Goal: Transaction & Acquisition: Purchase product/service

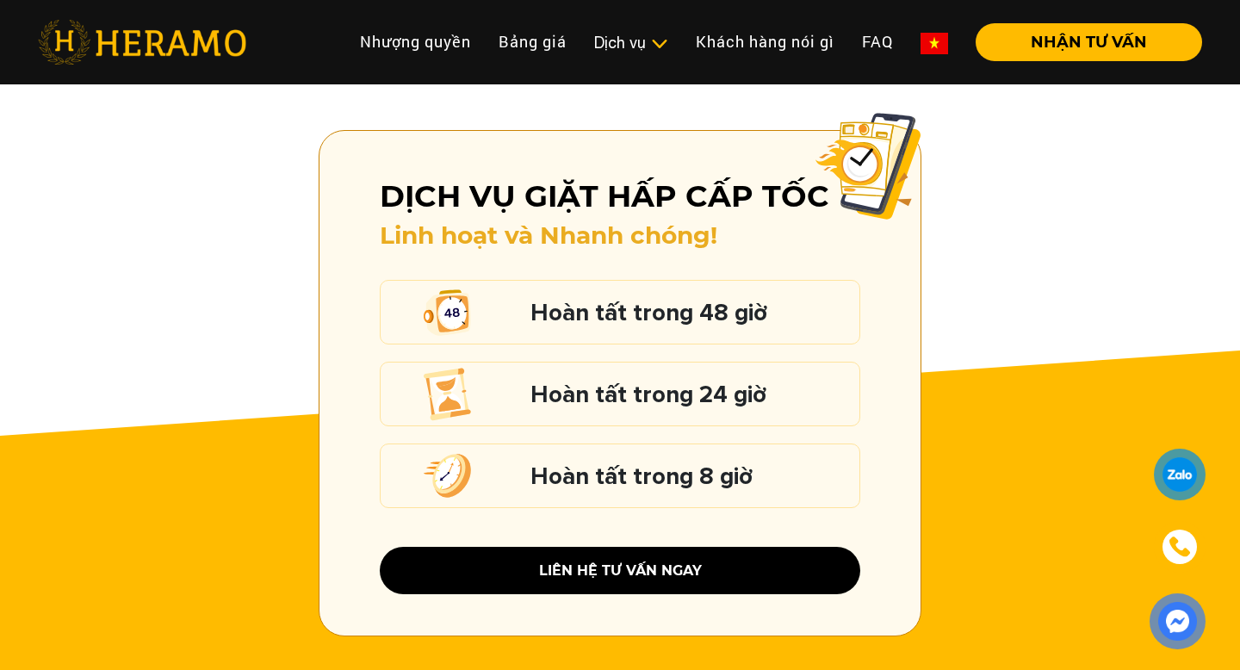
scroll to position [2351, 0]
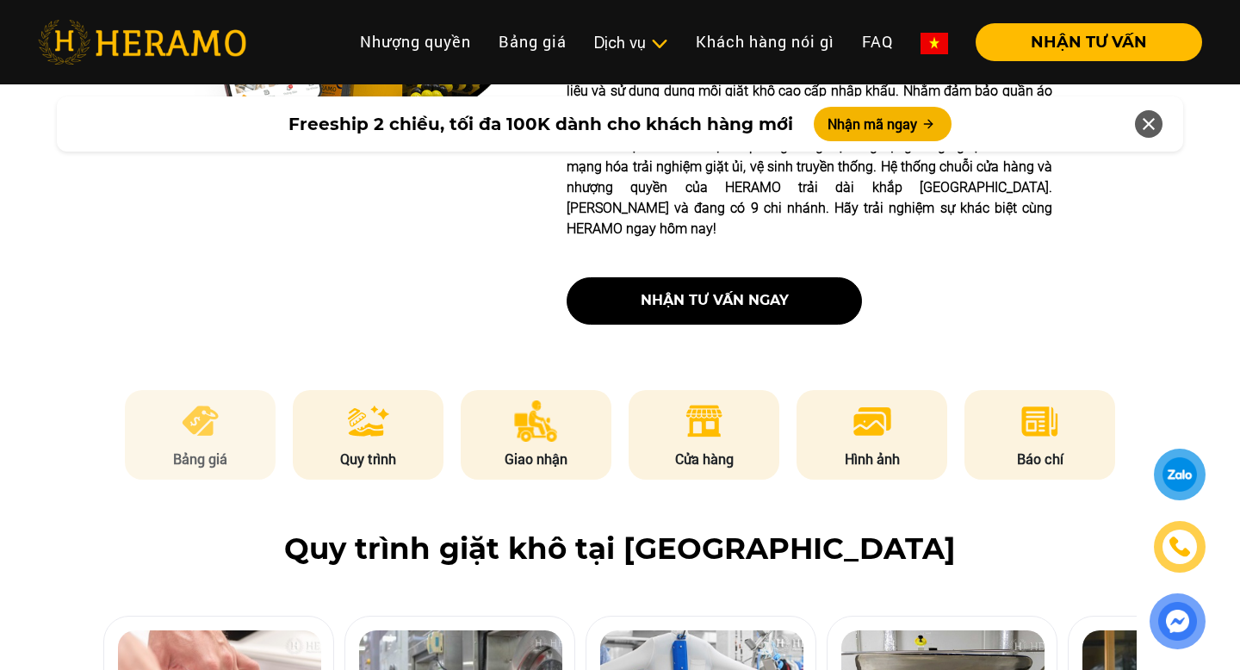
click at [210, 400] on img at bounding box center [200, 420] width 42 height 41
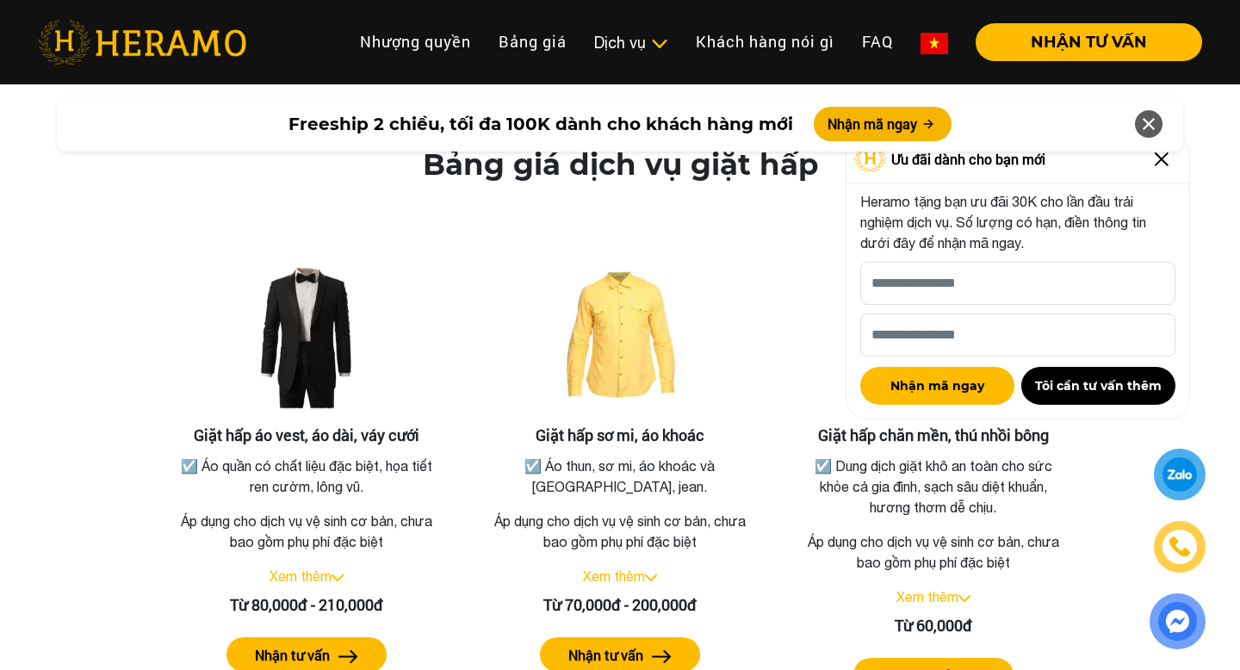
scroll to position [3049, 0]
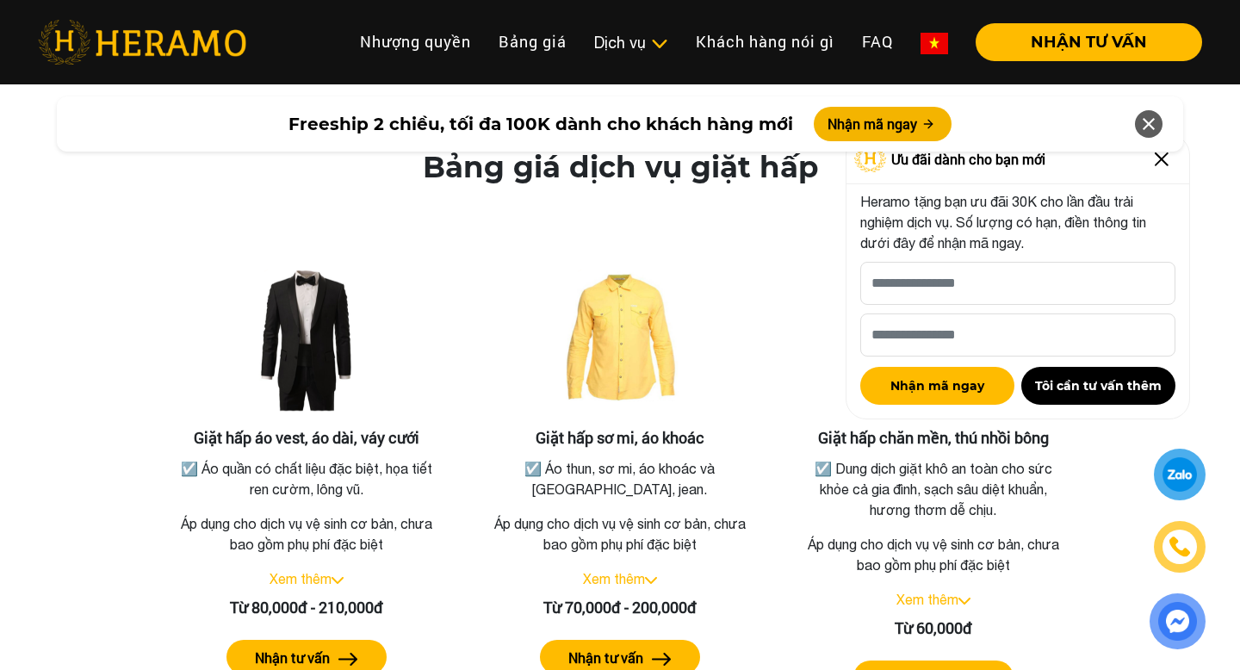
click at [1159, 162] on img at bounding box center [1162, 160] width 28 height 28
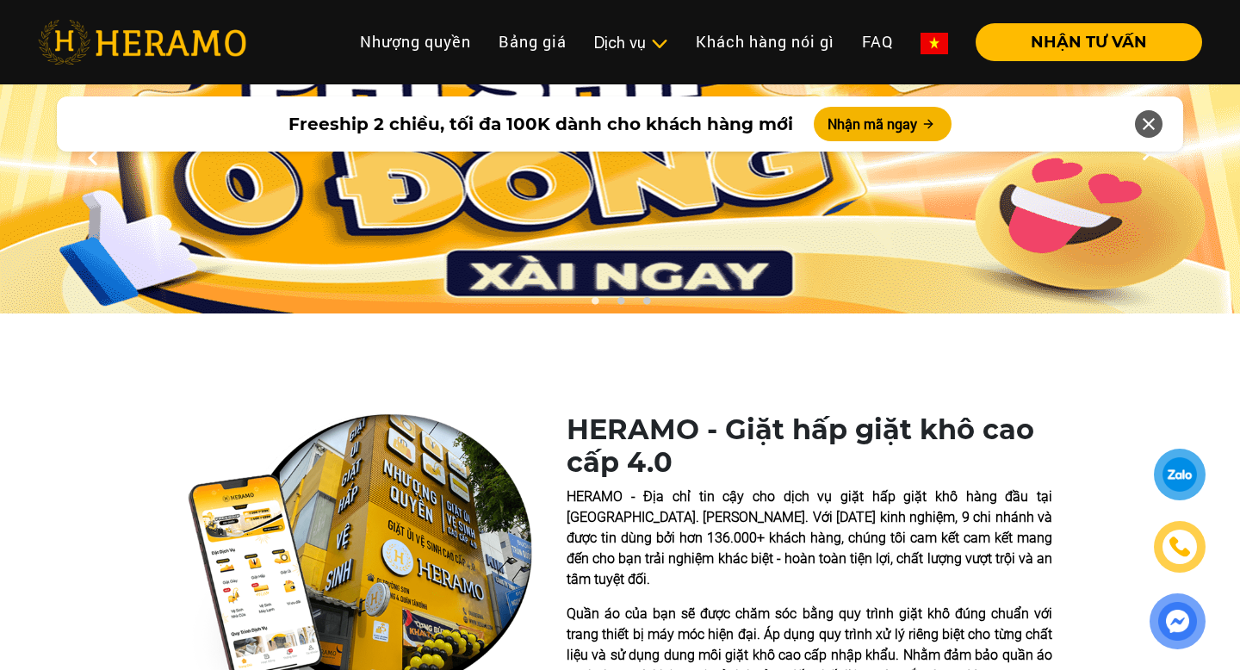
scroll to position [91, 0]
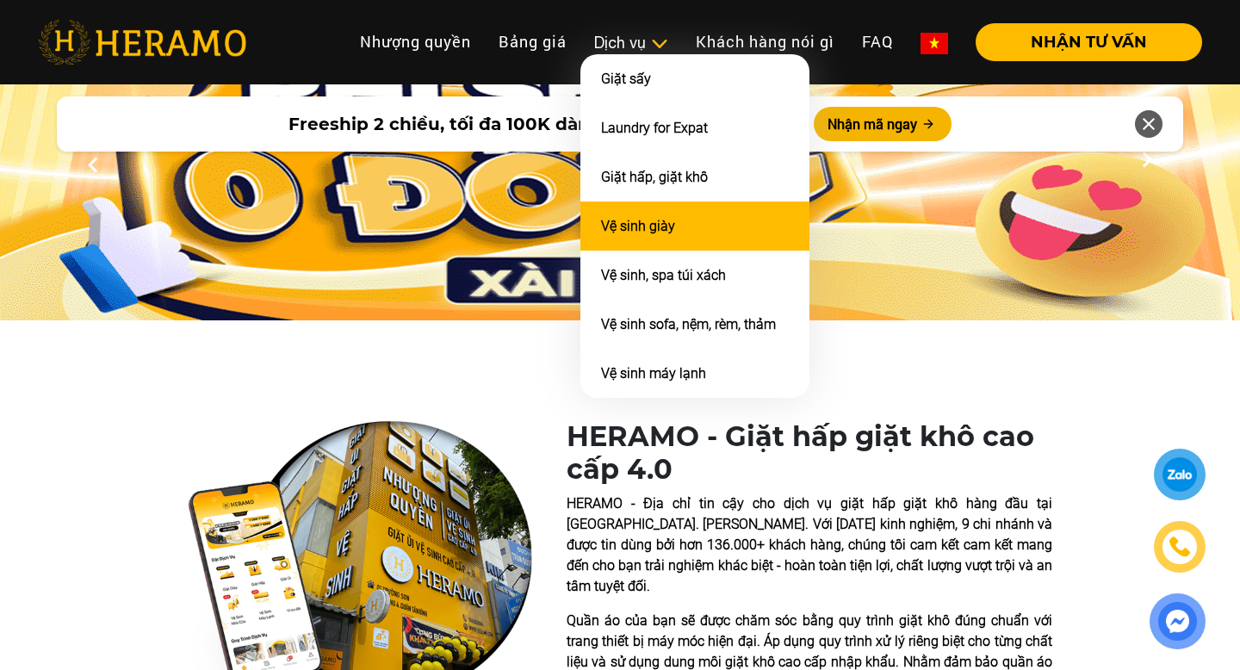
click at [641, 222] on link "Vệ sinh giày" at bounding box center [638, 226] width 74 height 16
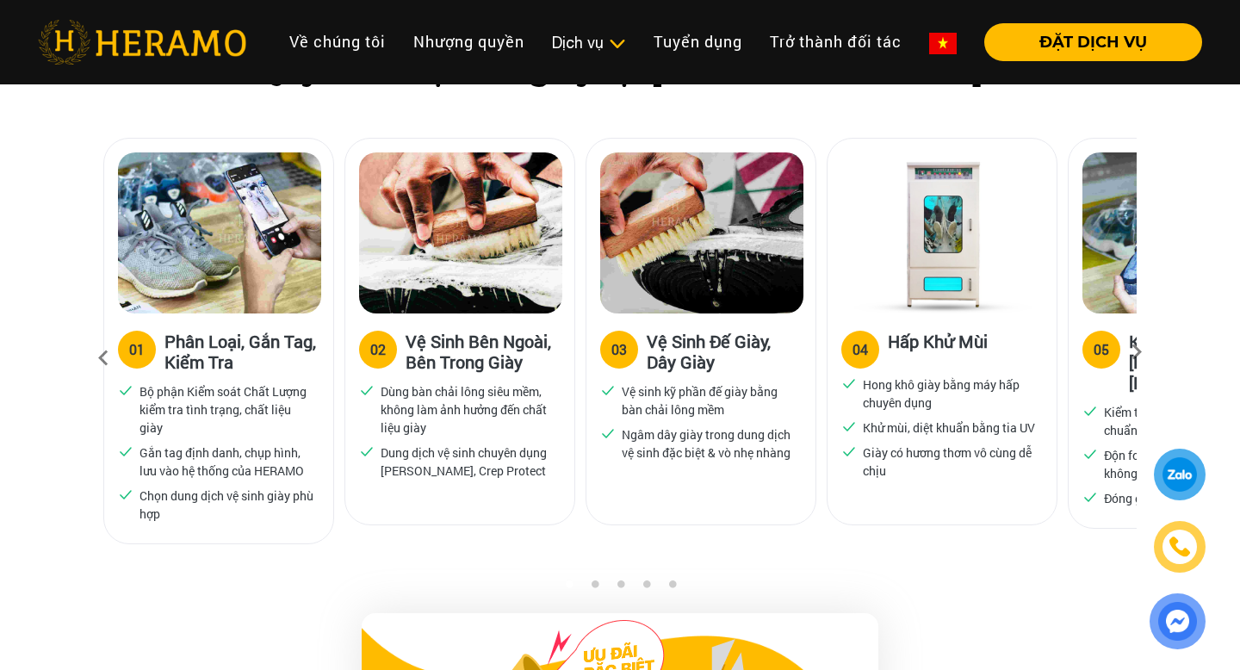
scroll to position [1122, 0]
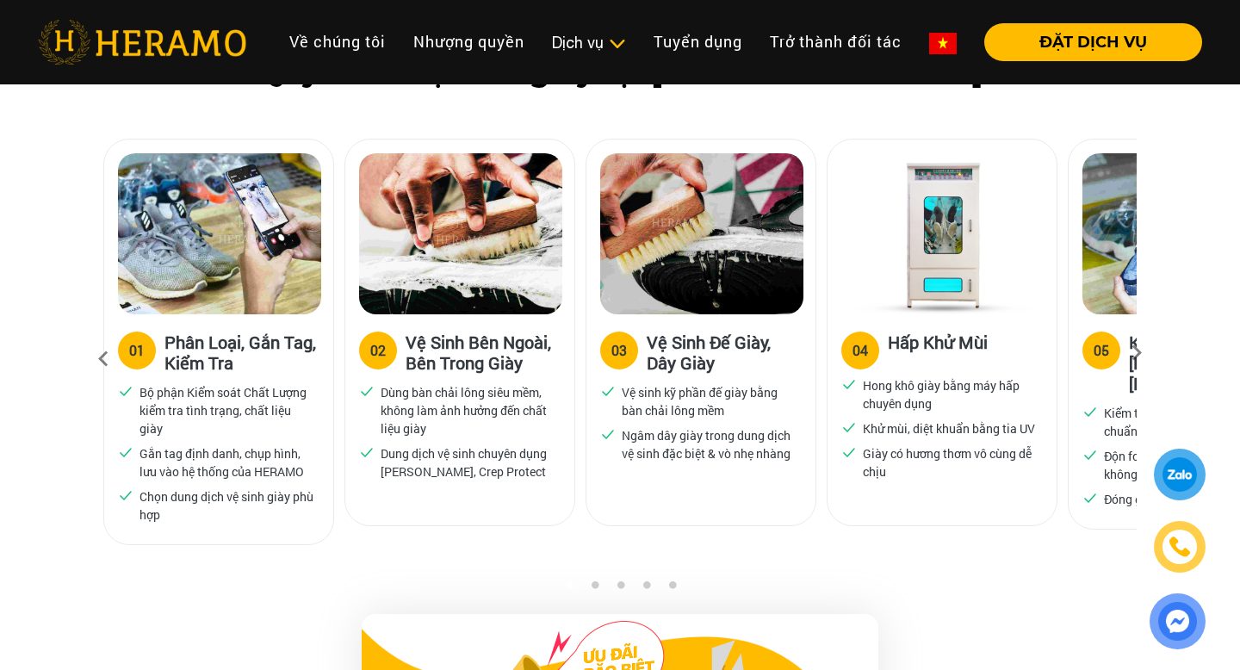
click at [1137, 353] on icon at bounding box center [1136, 358] width 31 height 11
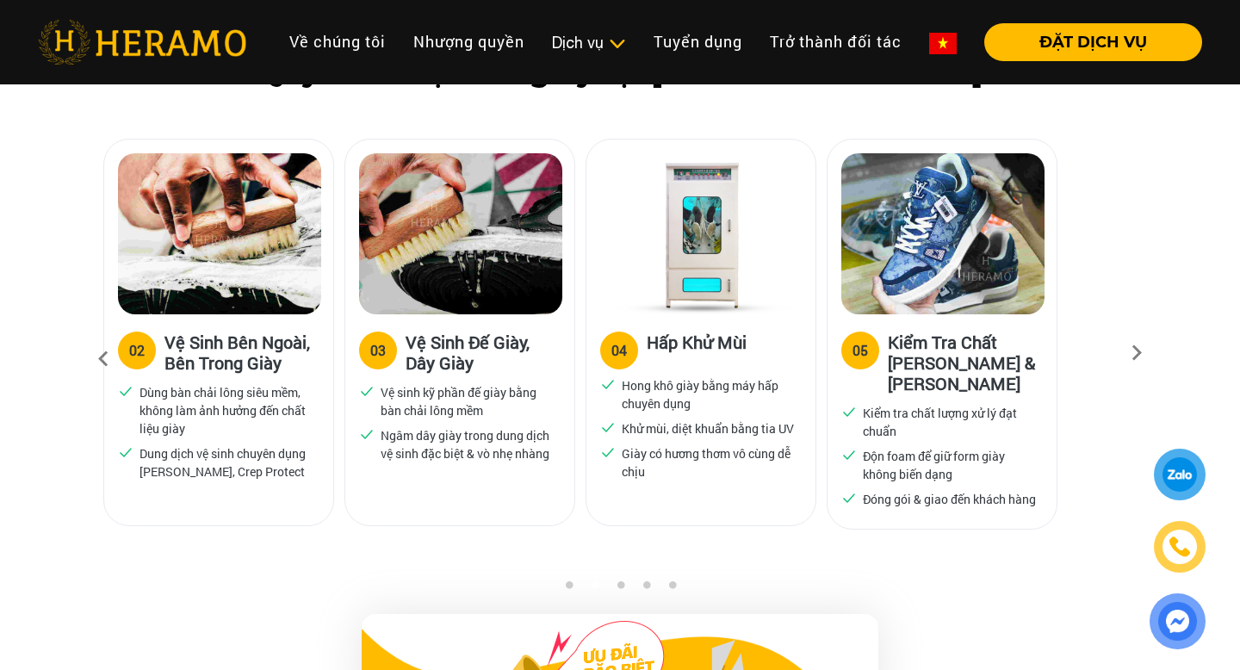
click at [1137, 353] on icon at bounding box center [1136, 358] width 31 height 11
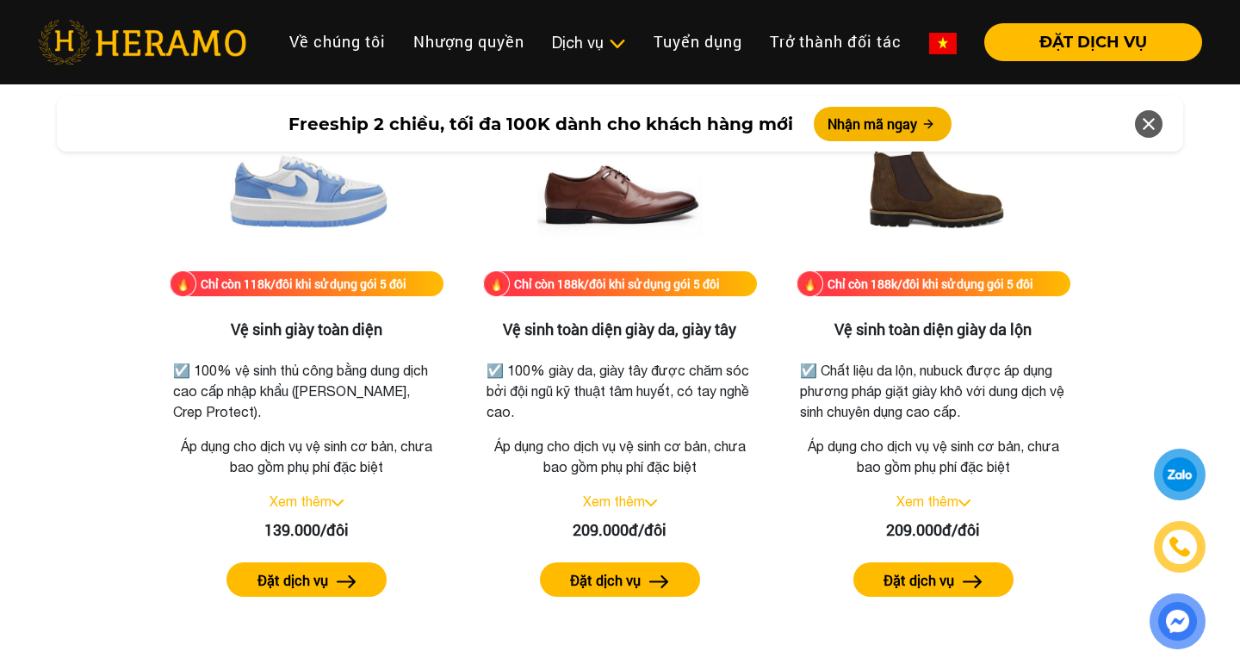
scroll to position [2422, 0]
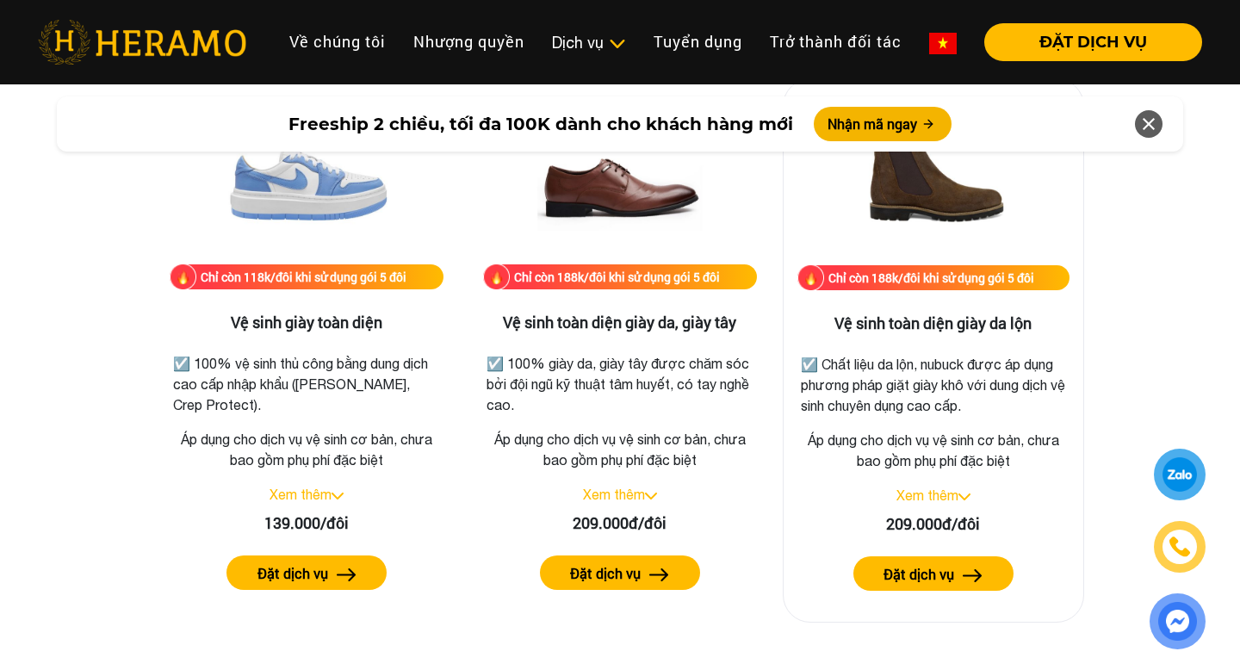
click at [958, 495] on link "Xem thêm" at bounding box center [927, 495] width 62 height 16
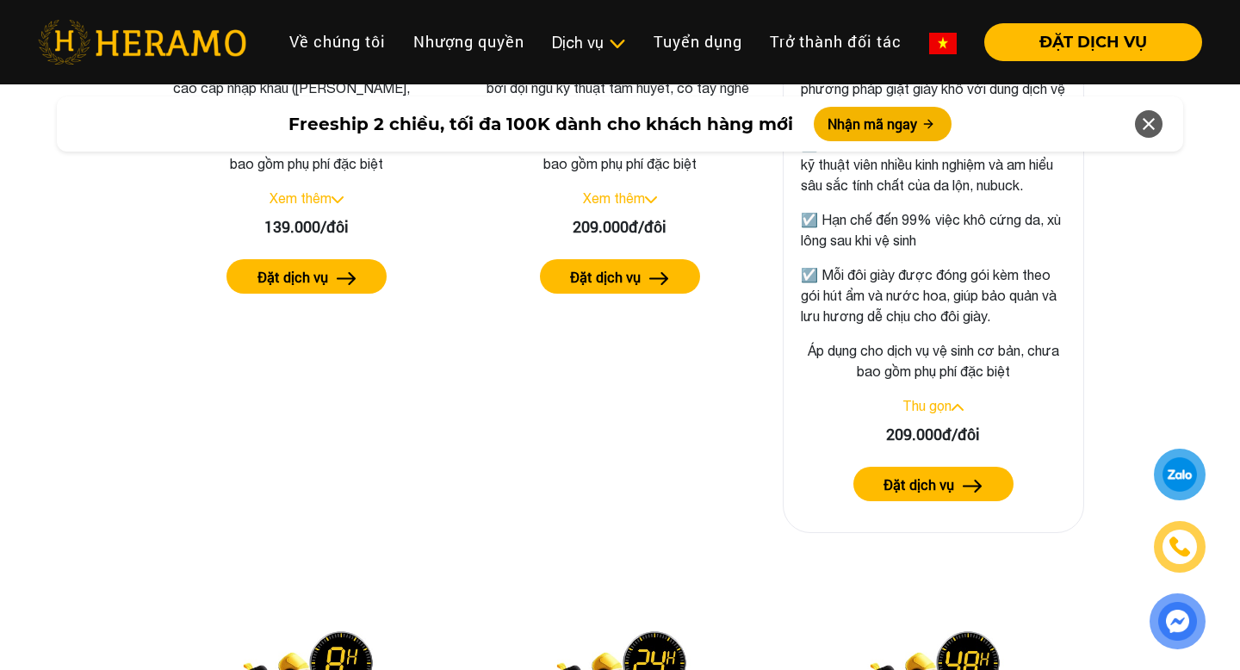
scroll to position [2724, 0]
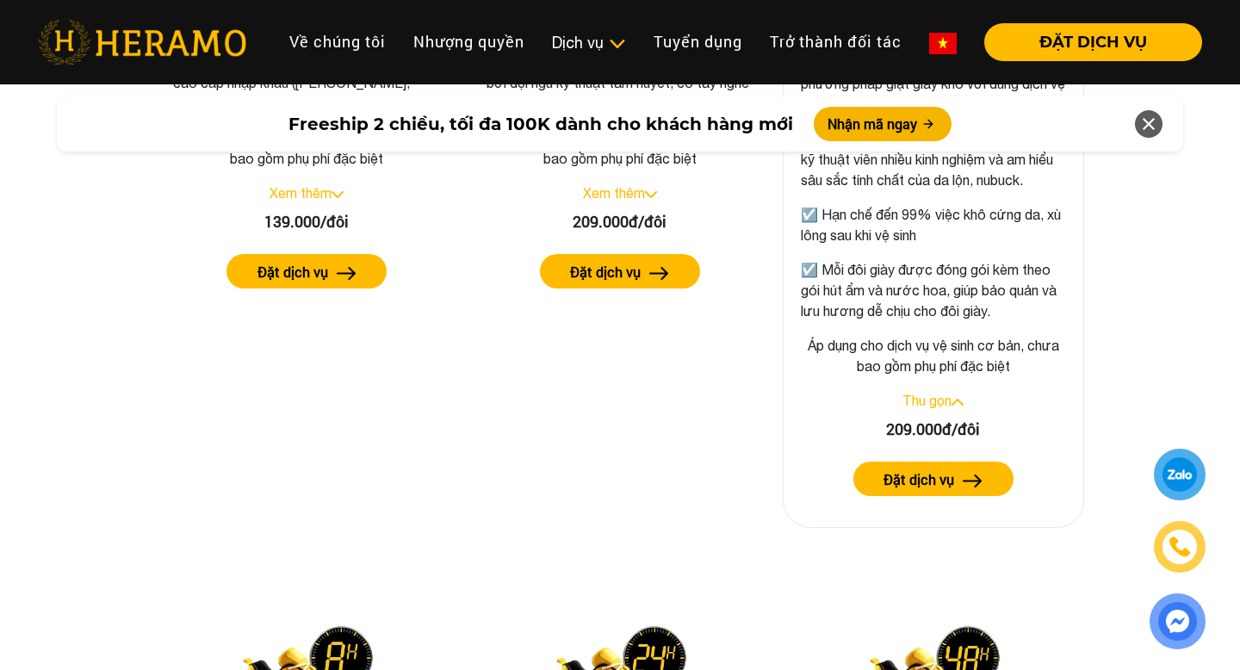
click at [933, 475] on label "Đặt dịch vụ" at bounding box center [919, 479] width 71 height 21
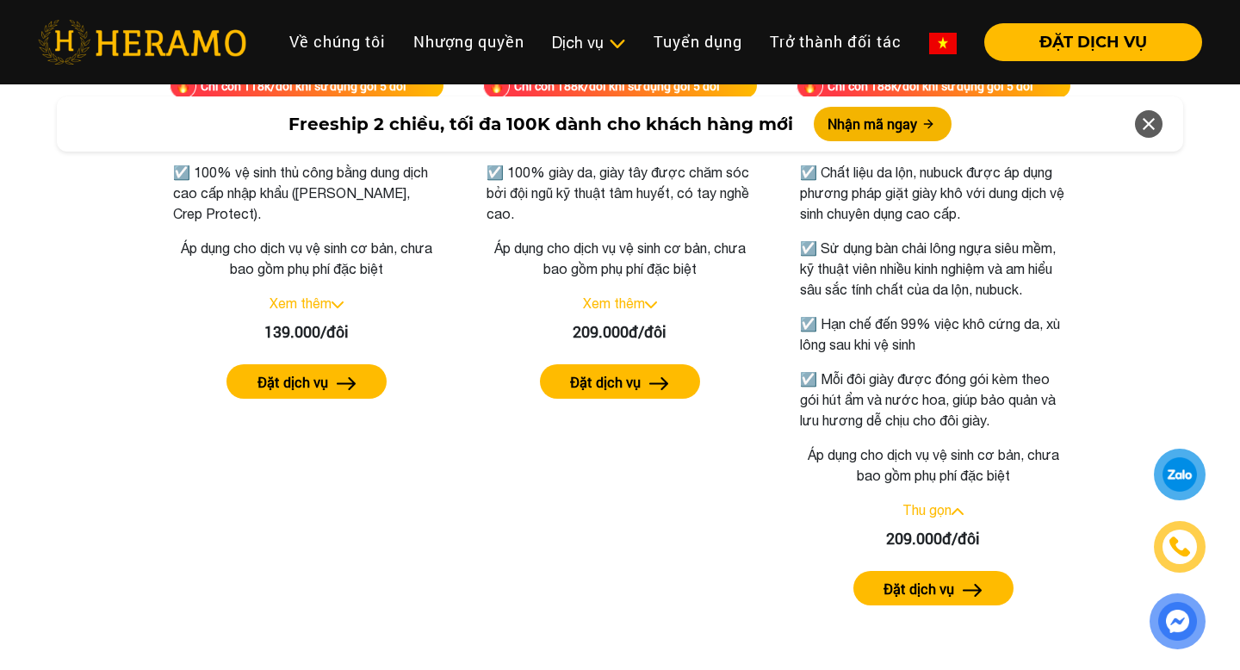
scroll to position [2625, 0]
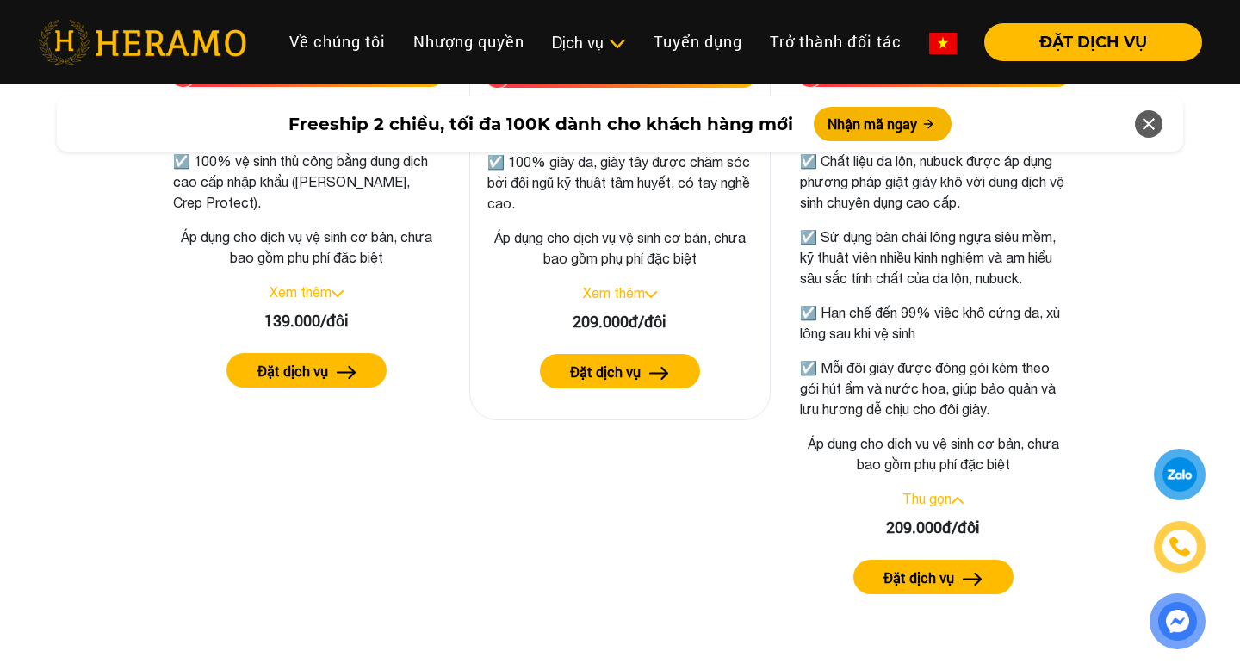
click at [651, 295] on img at bounding box center [651, 294] width 12 height 7
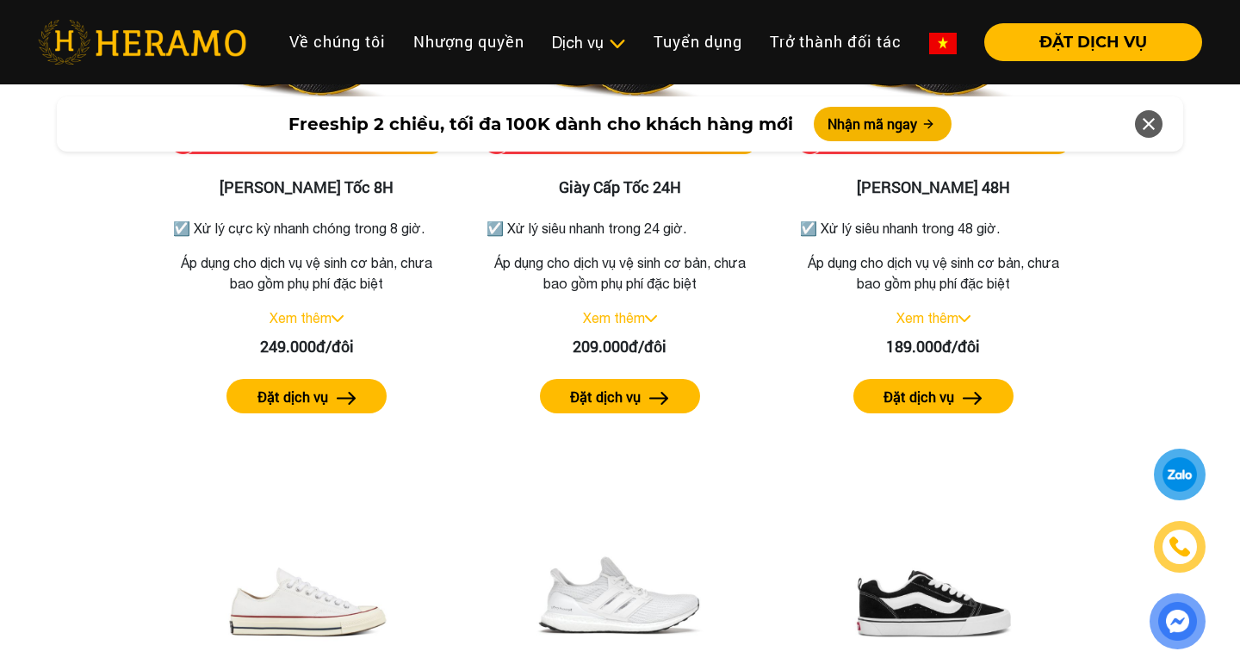
scroll to position [3382, 0]
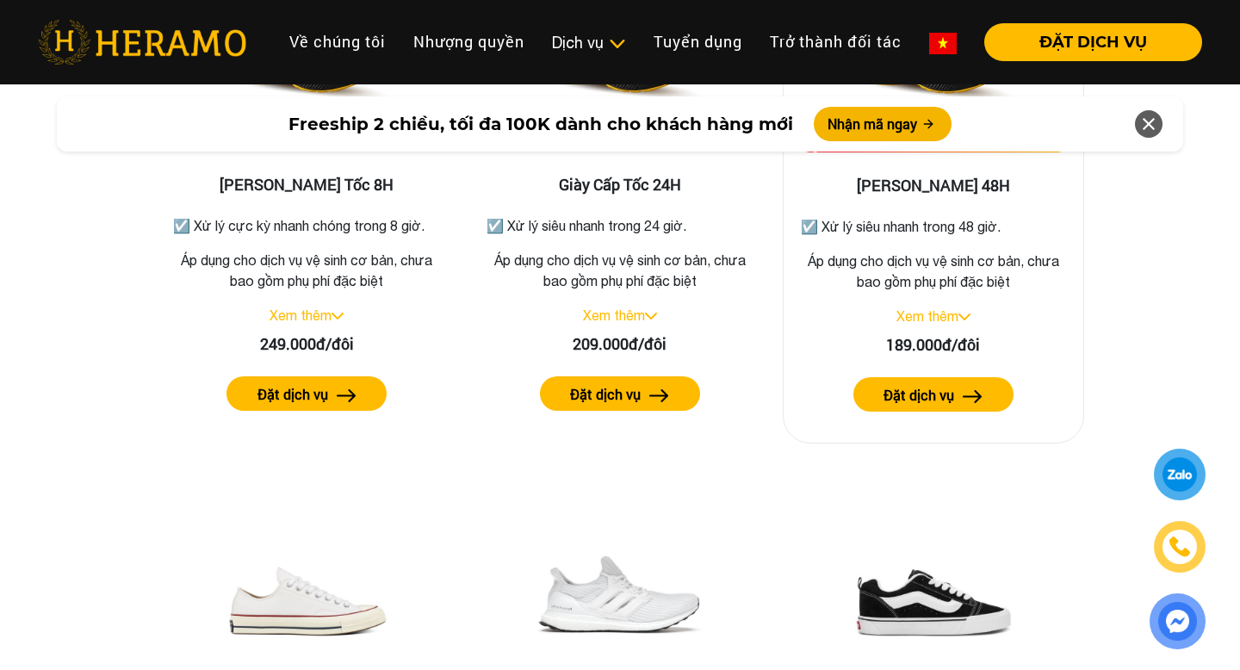
click at [920, 396] on label "Đặt dịch vụ" at bounding box center [919, 395] width 71 height 21
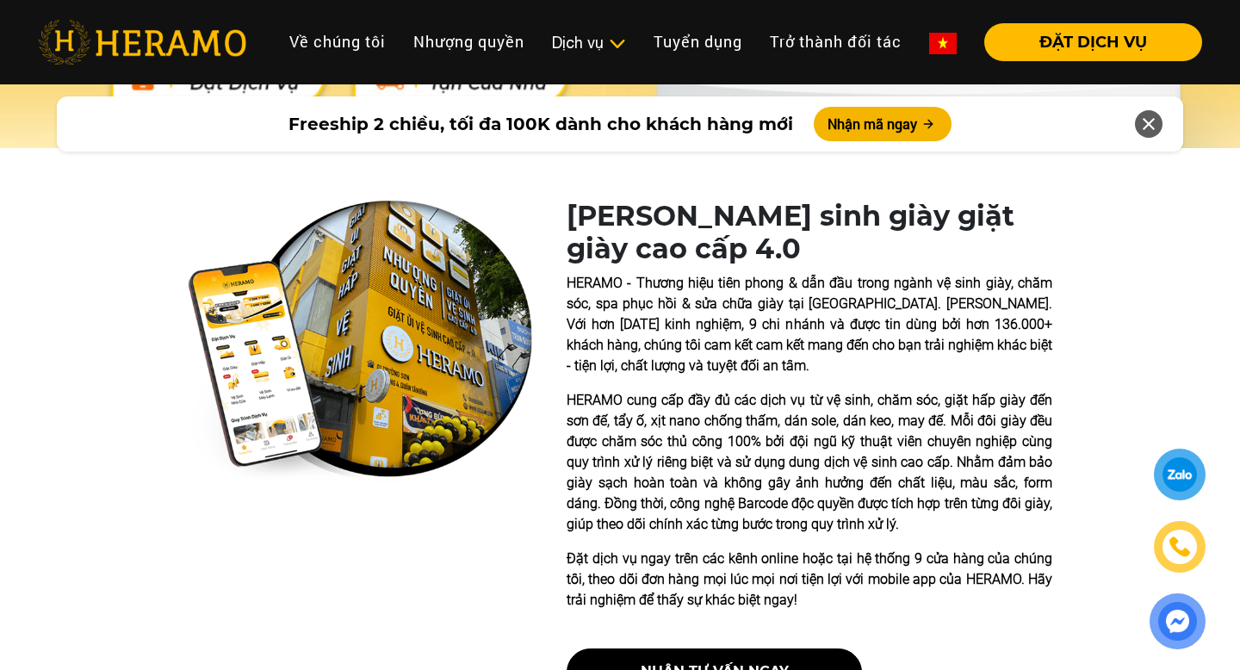
scroll to position [0, 0]
